Goal: Browse casually: Explore the website without a specific task or goal

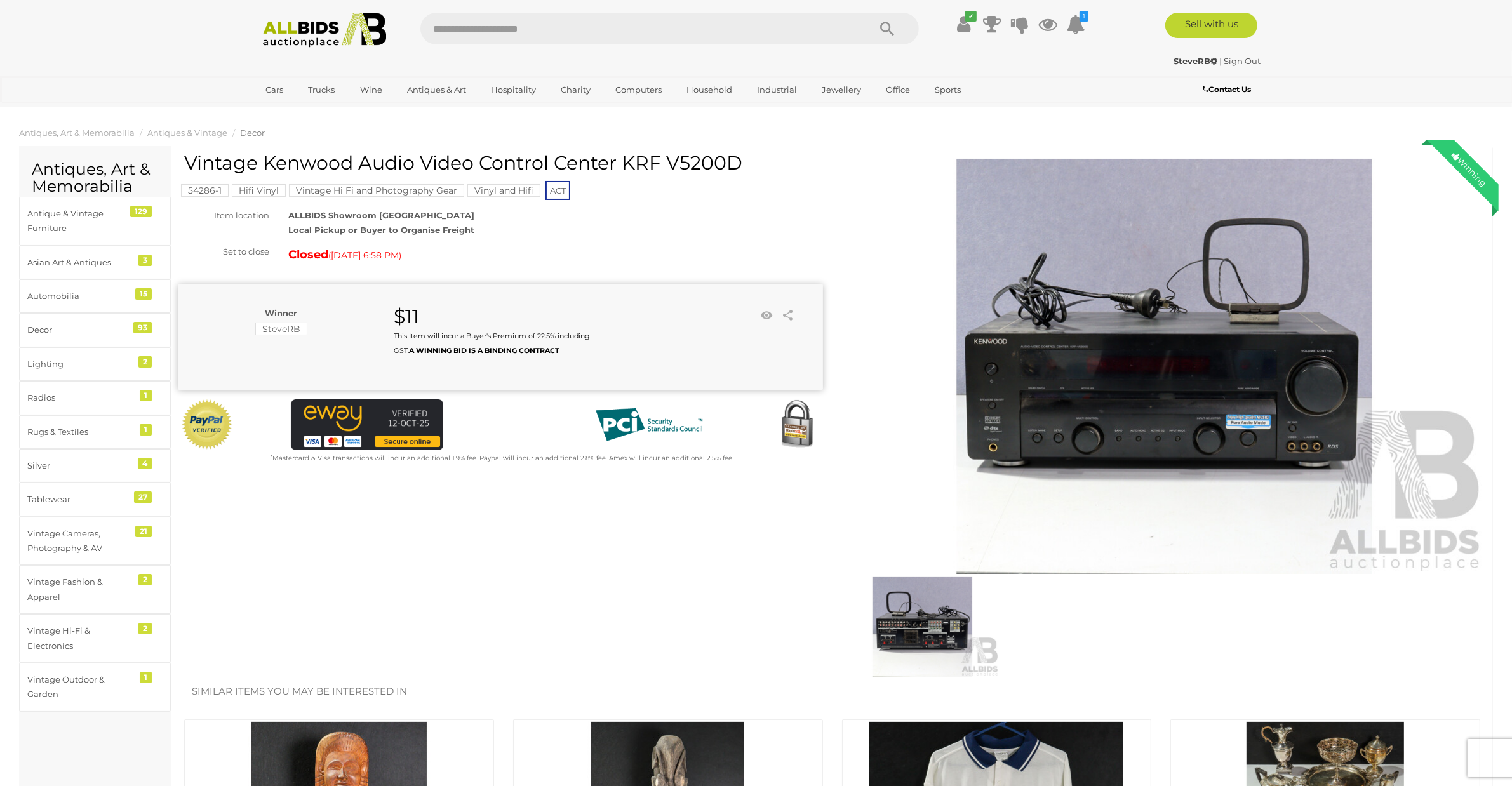
click at [302, 35] on img at bounding box center [325, 31] width 138 height 35
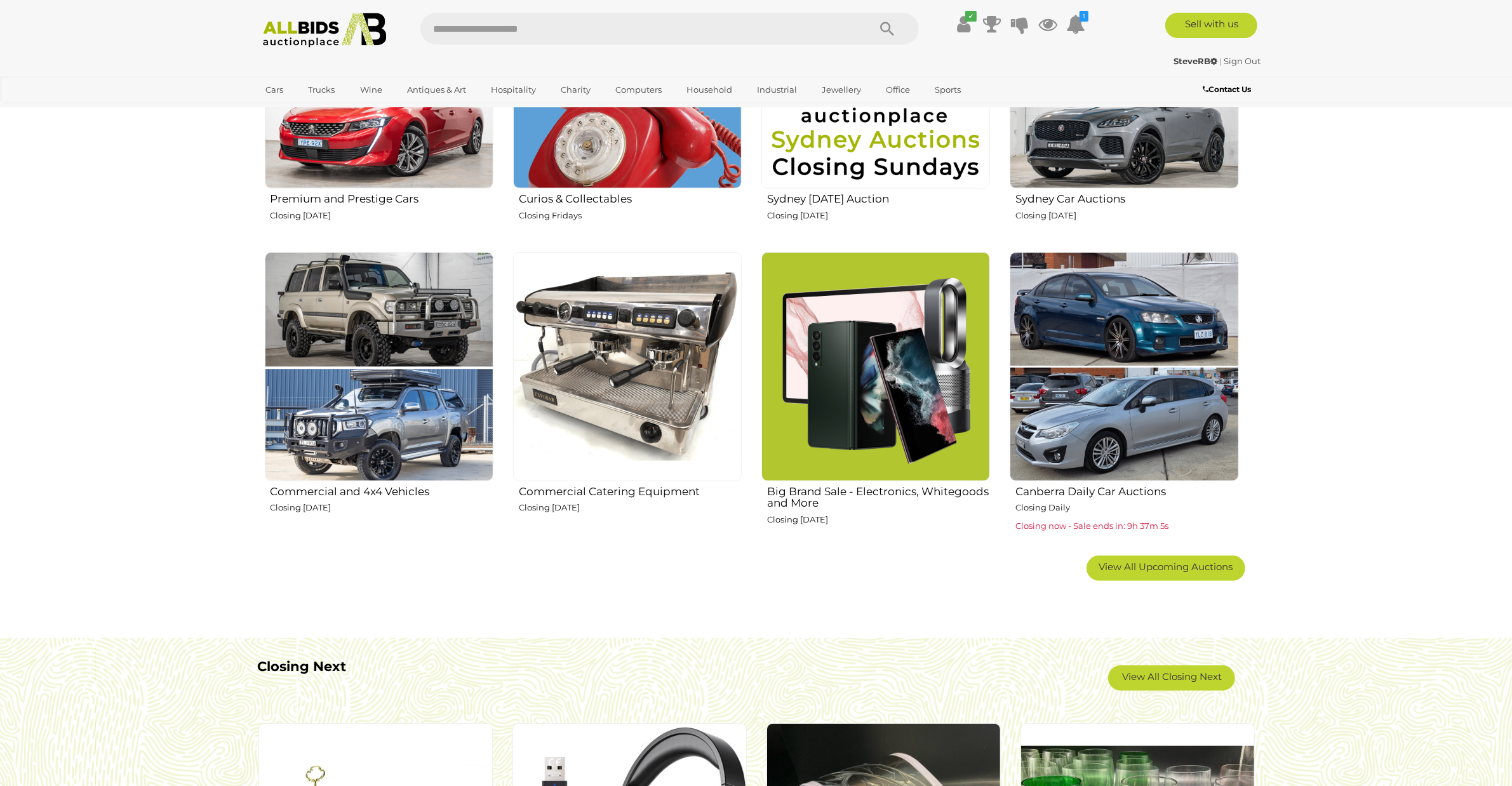
scroll to position [873, 0]
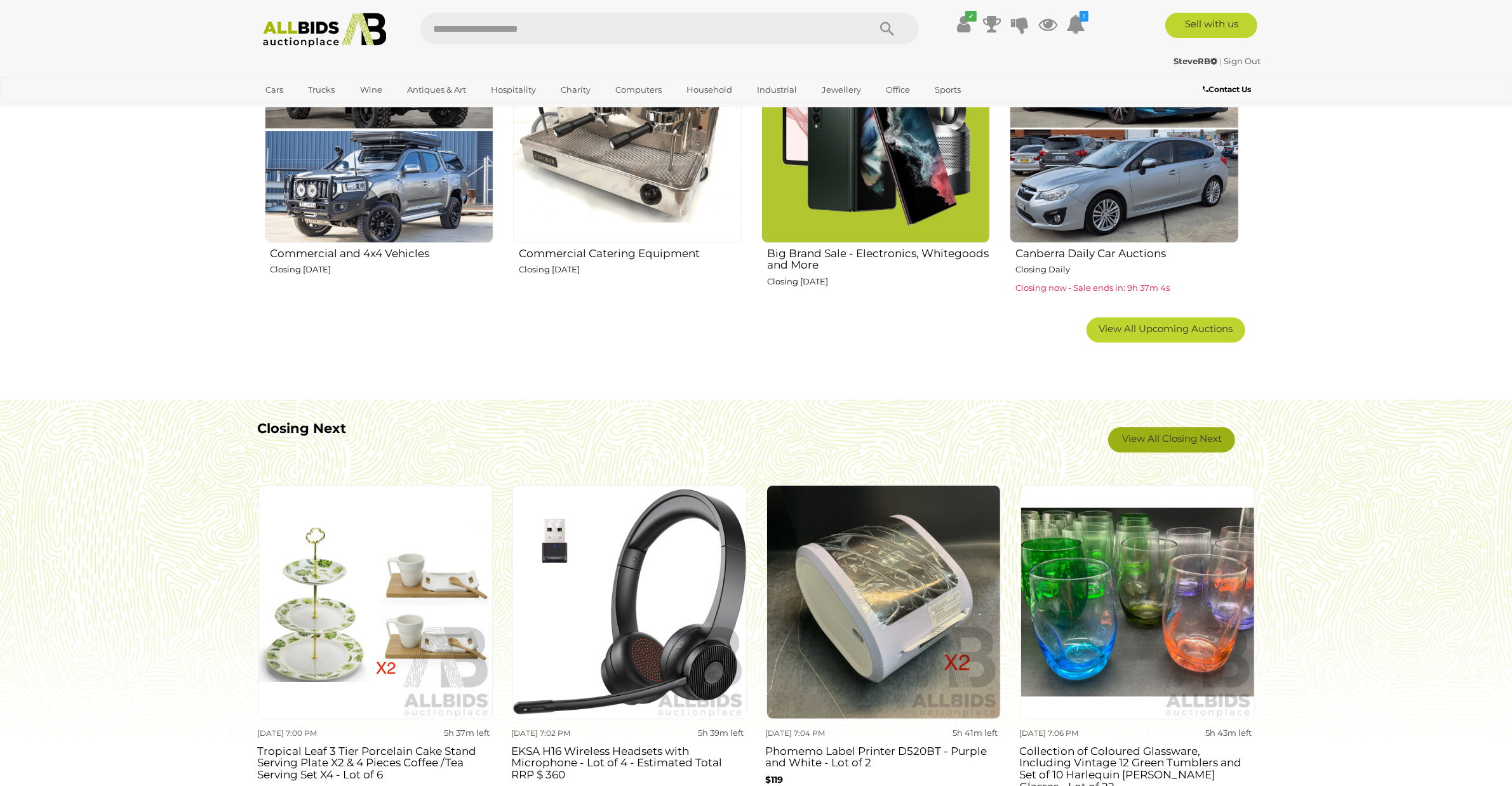
click at [1205, 446] on link "View All Closing Next" at bounding box center [1171, 440] width 127 height 25
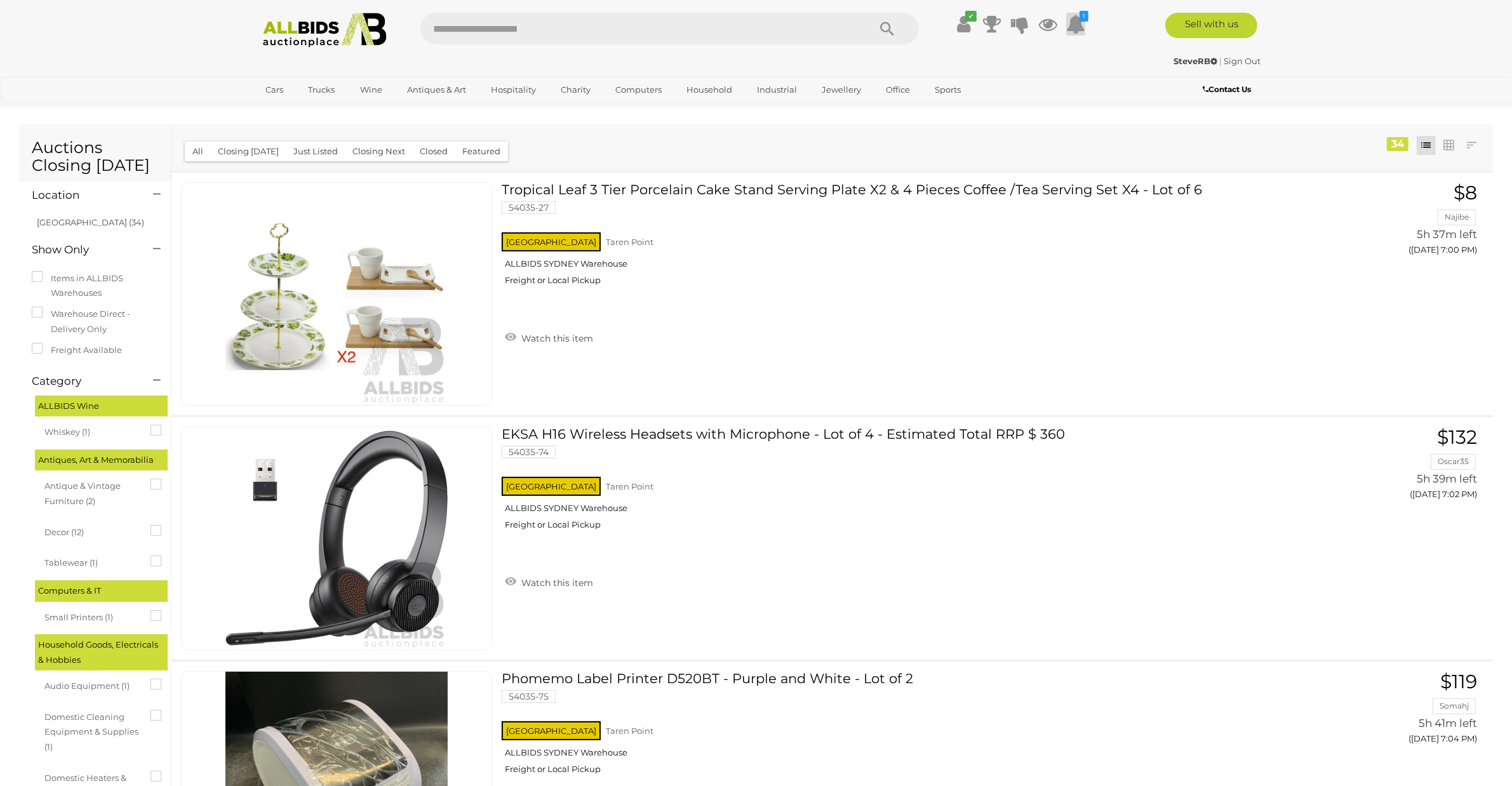
click at [1081, 26] on icon at bounding box center [1076, 24] width 19 height 23
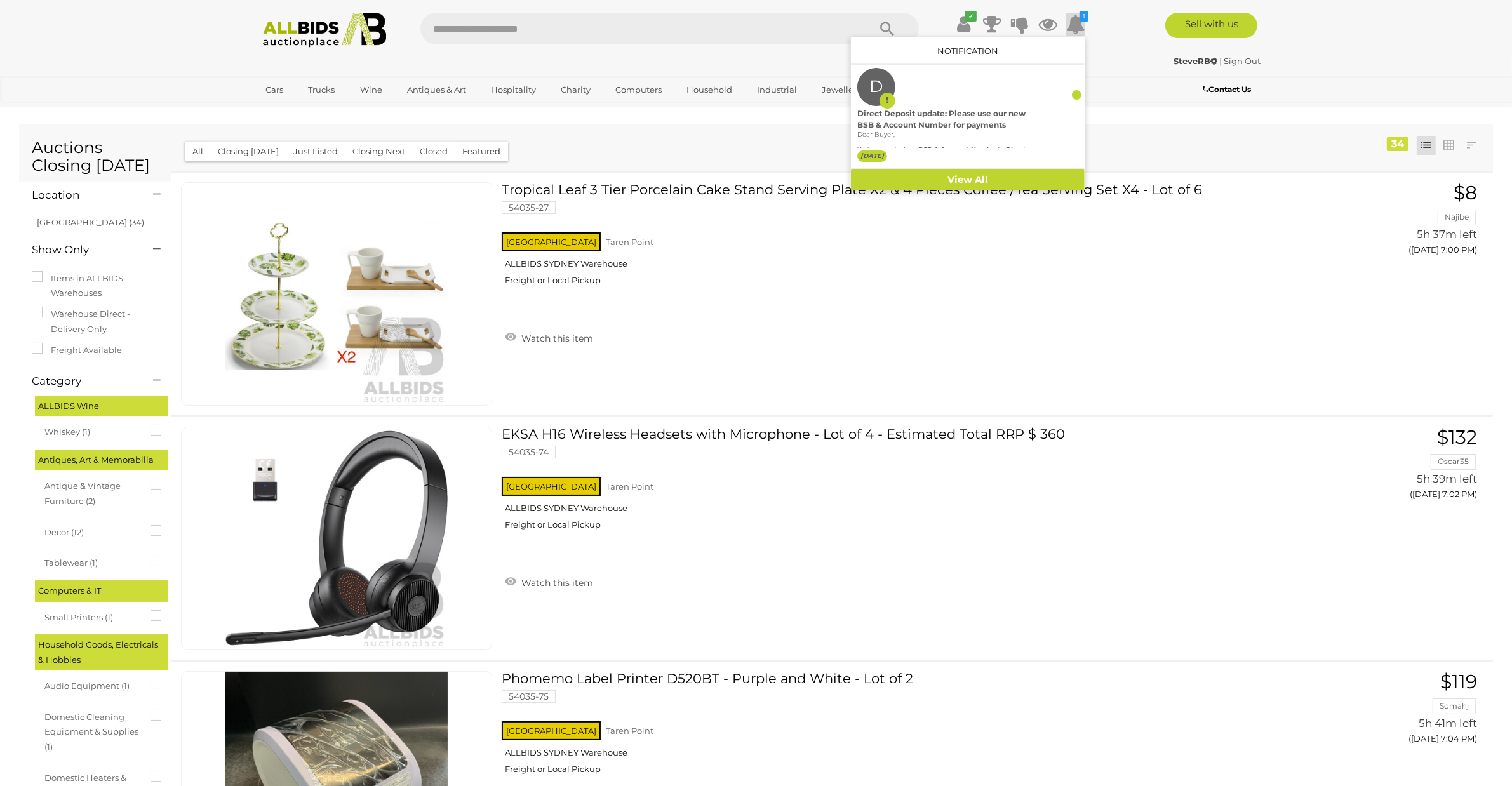
click at [1129, 72] on div "SteveRB | Sign Out SteveRB | Sign Out" at bounding box center [756, 63] width 1016 height 25
